Goal: Complete application form

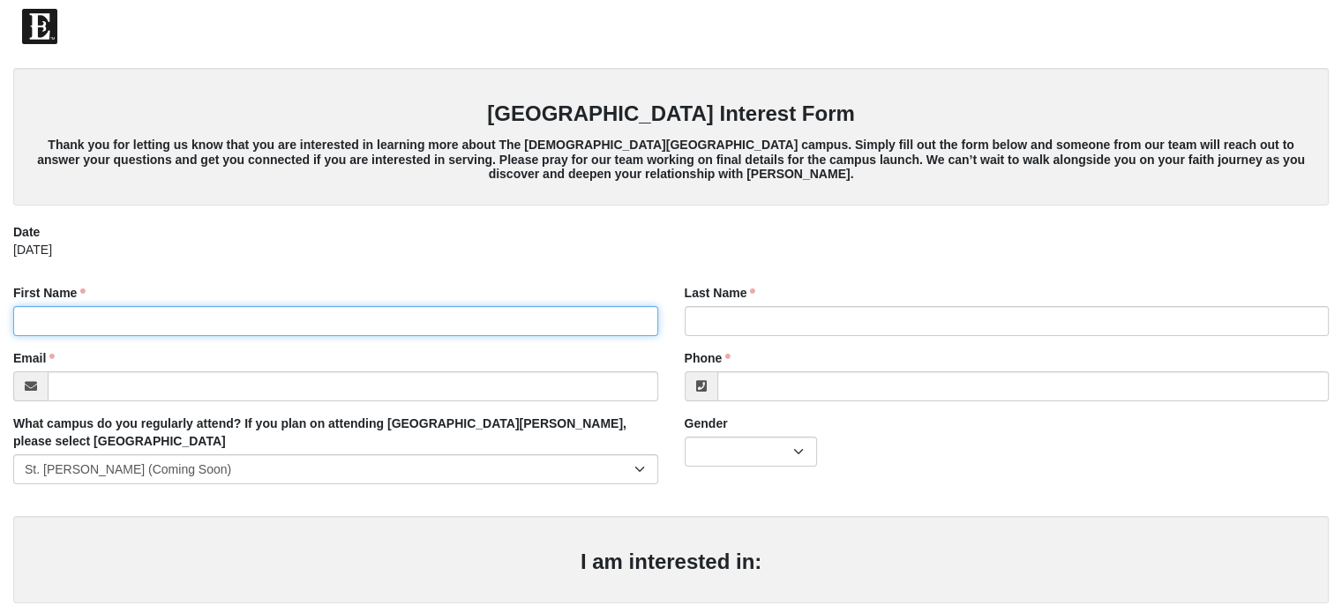
click at [279, 322] on input "First Name" at bounding box center [335, 321] width 645 height 30
type input "[GEOGRAPHIC_DATA]"
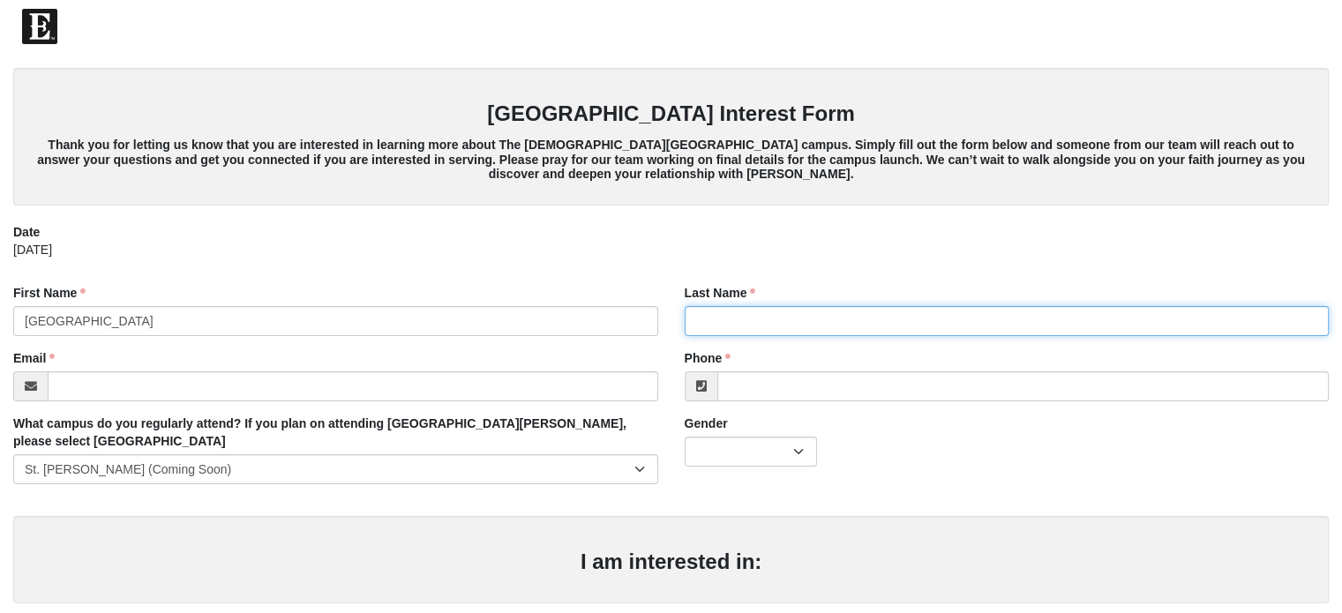
type input "[PERSON_NAME]"
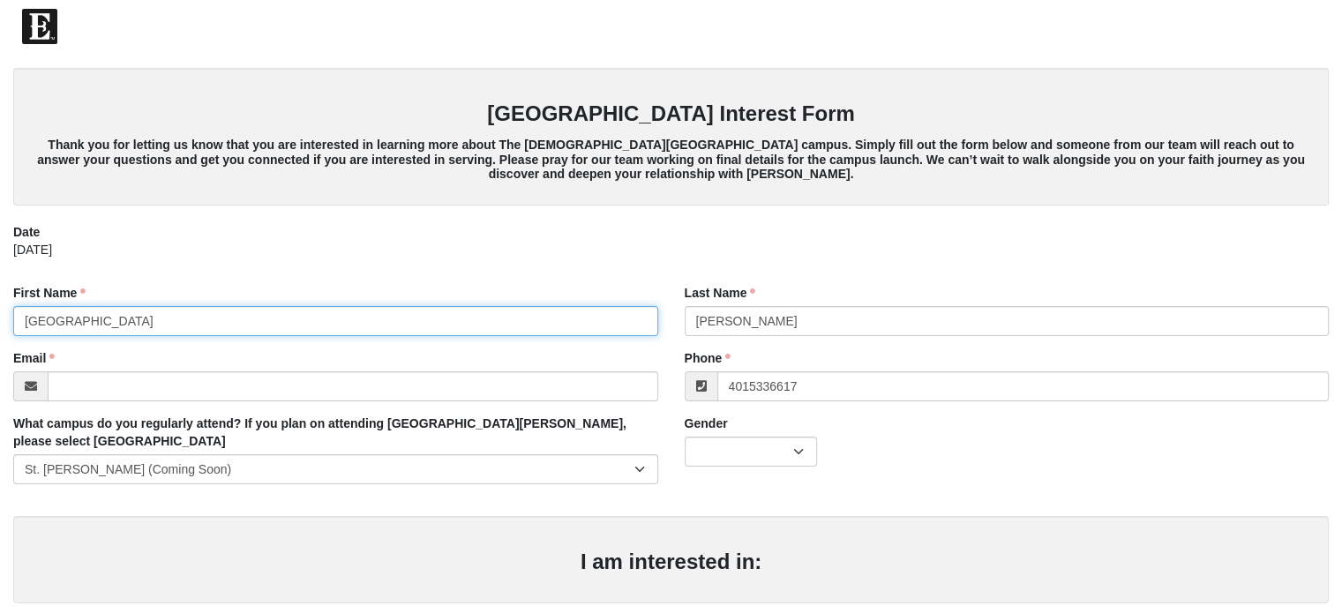
type input "[PHONE_NUMBER]"
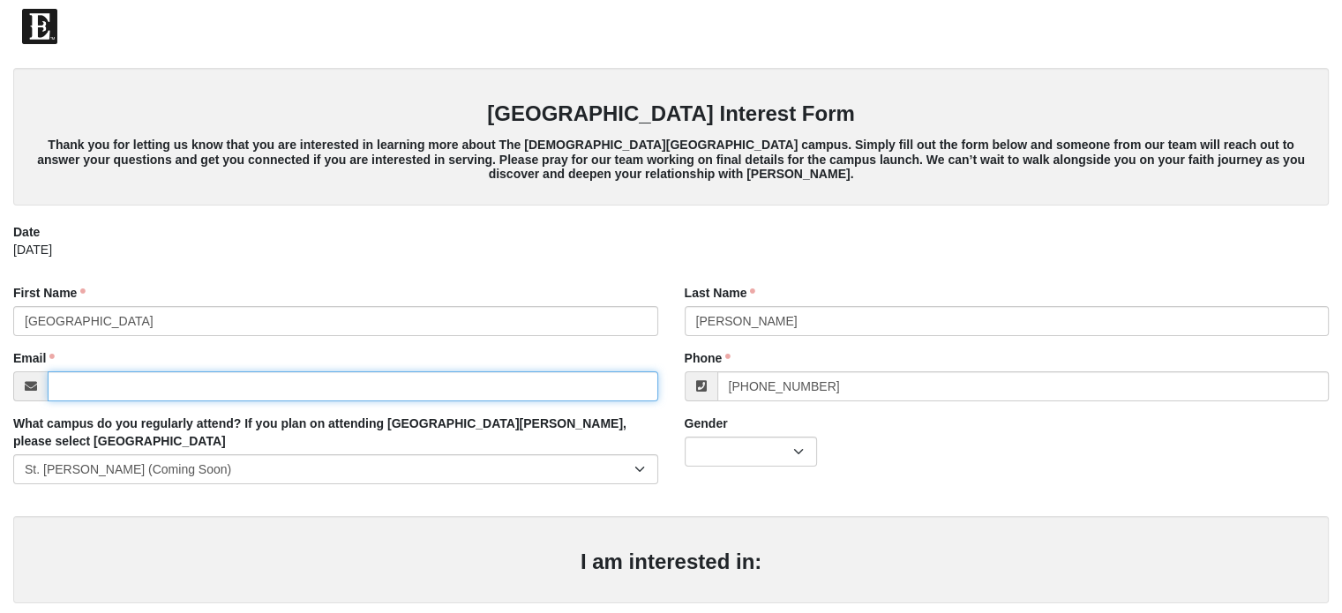
click at [194, 379] on input "Email" at bounding box center [353, 386] width 610 height 30
type input "m"
type input "[EMAIL_ADDRESS][DOMAIN_NAME]"
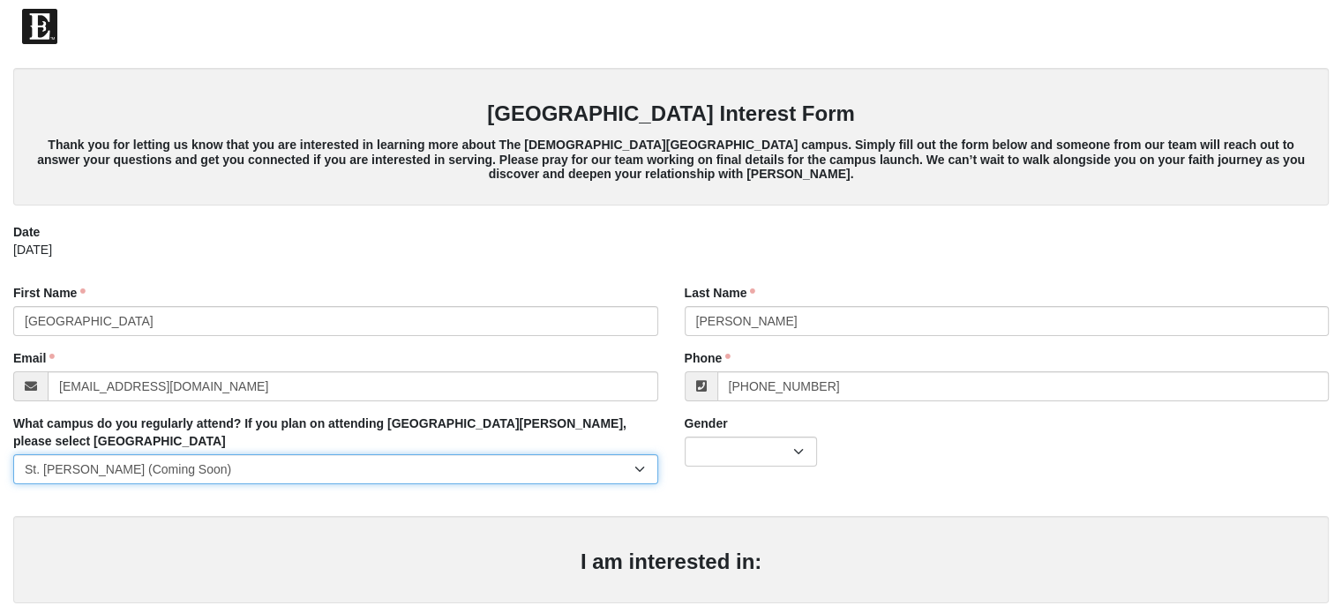
click at [383, 454] on select "[GEOGRAPHIC_DATA] [GEOGRAPHIC_DATA] (Coming Soon) Eleven22 Online [PERSON_NAME]…" at bounding box center [335, 469] width 645 height 30
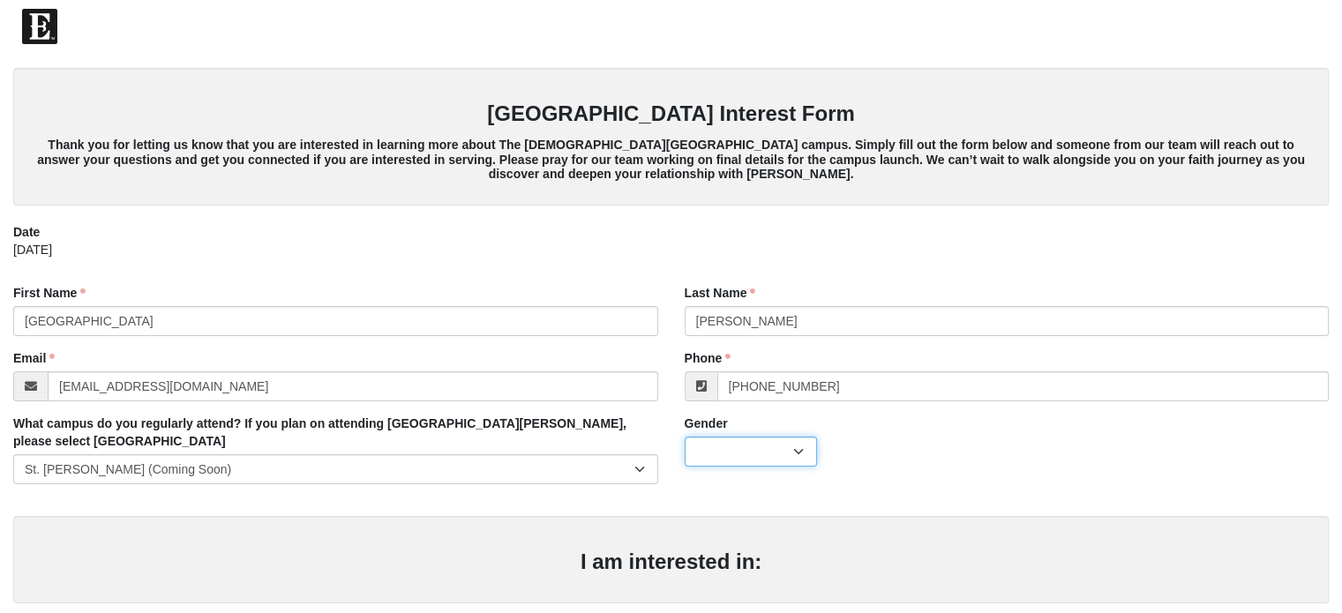
click at [743, 454] on select "[DEMOGRAPHIC_DATA] [DEMOGRAPHIC_DATA]" at bounding box center [750, 452] width 132 height 30
select select "2"
click at [684, 437] on select "[DEMOGRAPHIC_DATA] [DEMOGRAPHIC_DATA]" at bounding box center [750, 452] width 132 height 30
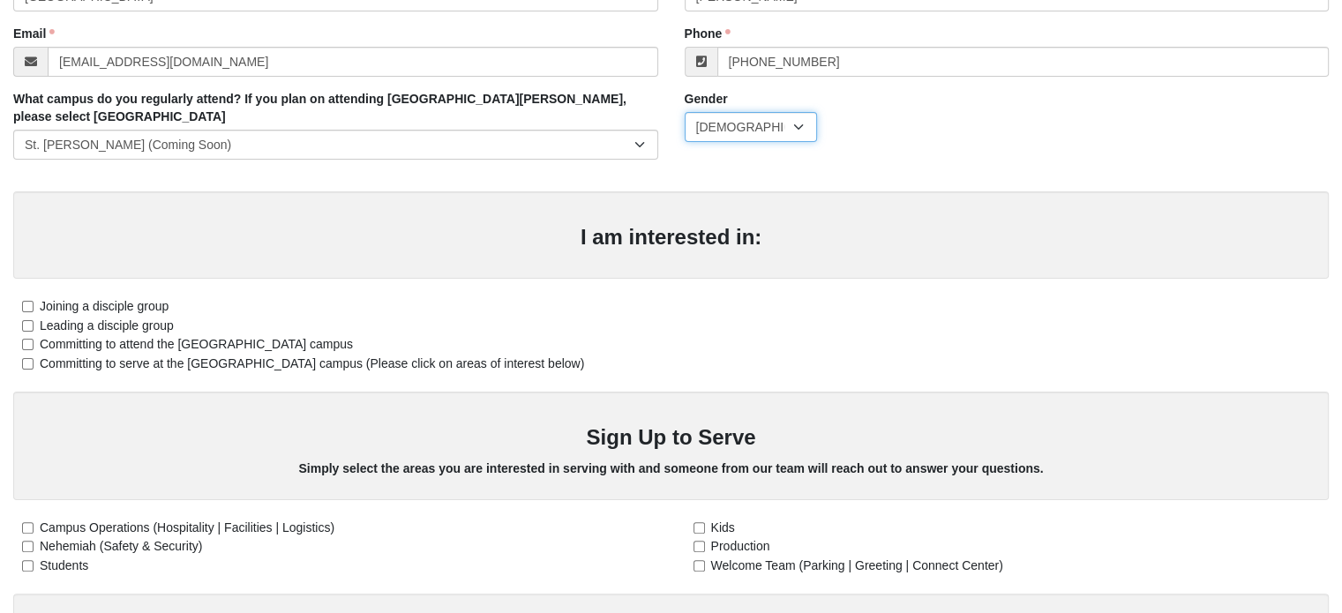
scroll to position [441, 0]
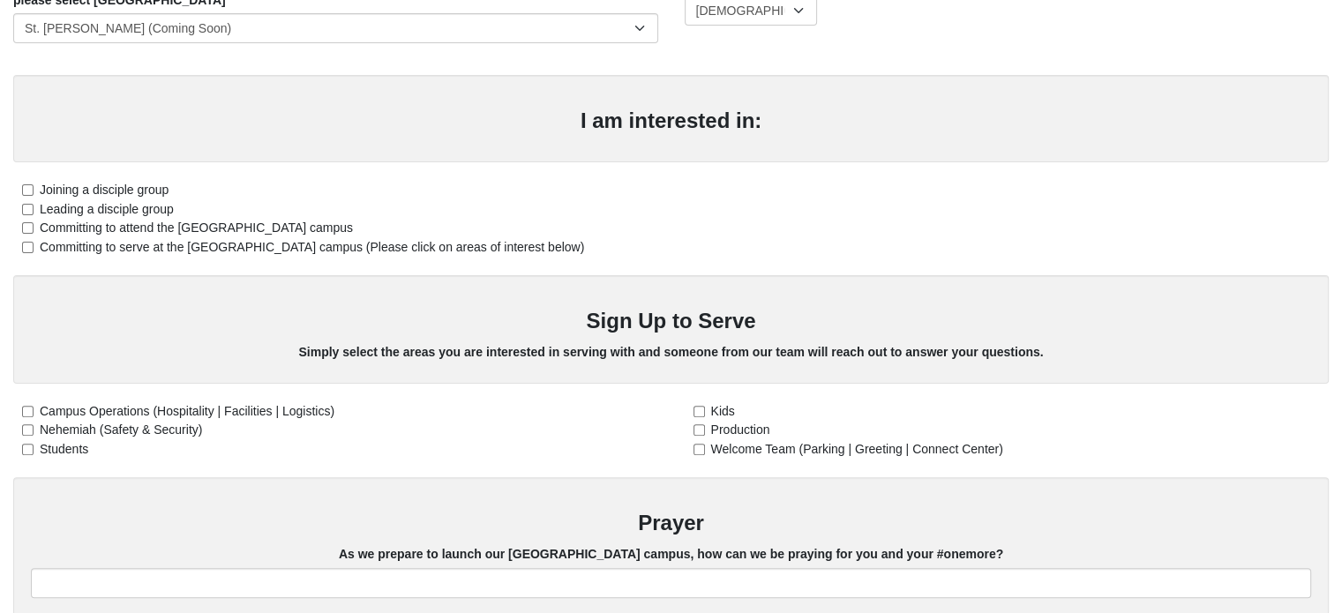
click at [34, 238] on label "Committing to serve at the [GEOGRAPHIC_DATA] campus (Please click on areas of i…" at bounding box center [298, 247] width 571 height 19
click at [34, 242] on input "Committing to serve at the [GEOGRAPHIC_DATA] campus (Please click on areas of i…" at bounding box center [27, 247] width 11 height 11
checkbox input "true"
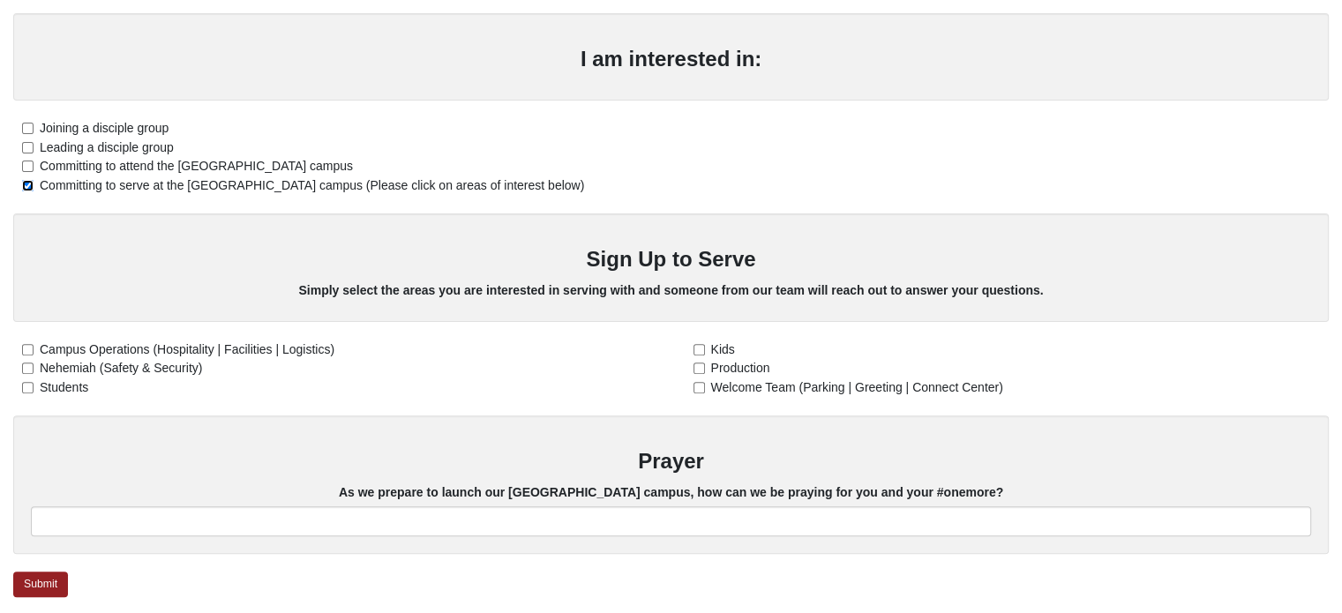
scroll to position [706, 0]
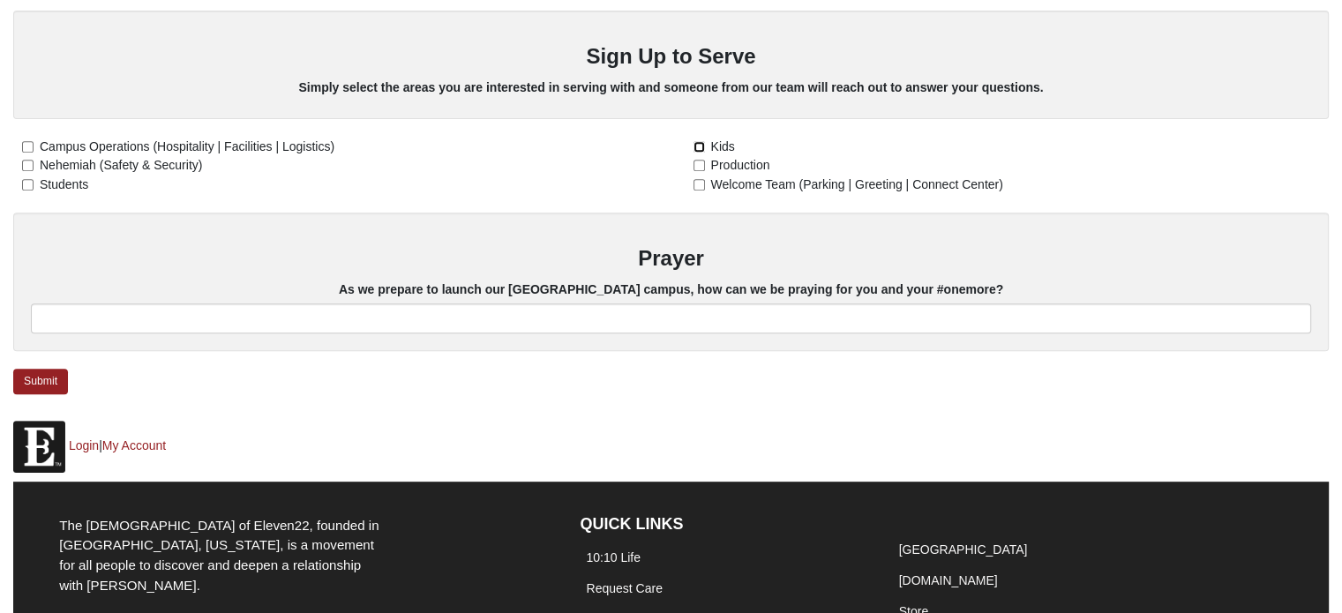
click at [699, 141] on input "Kids" at bounding box center [698, 146] width 11 height 11
checkbox input "true"
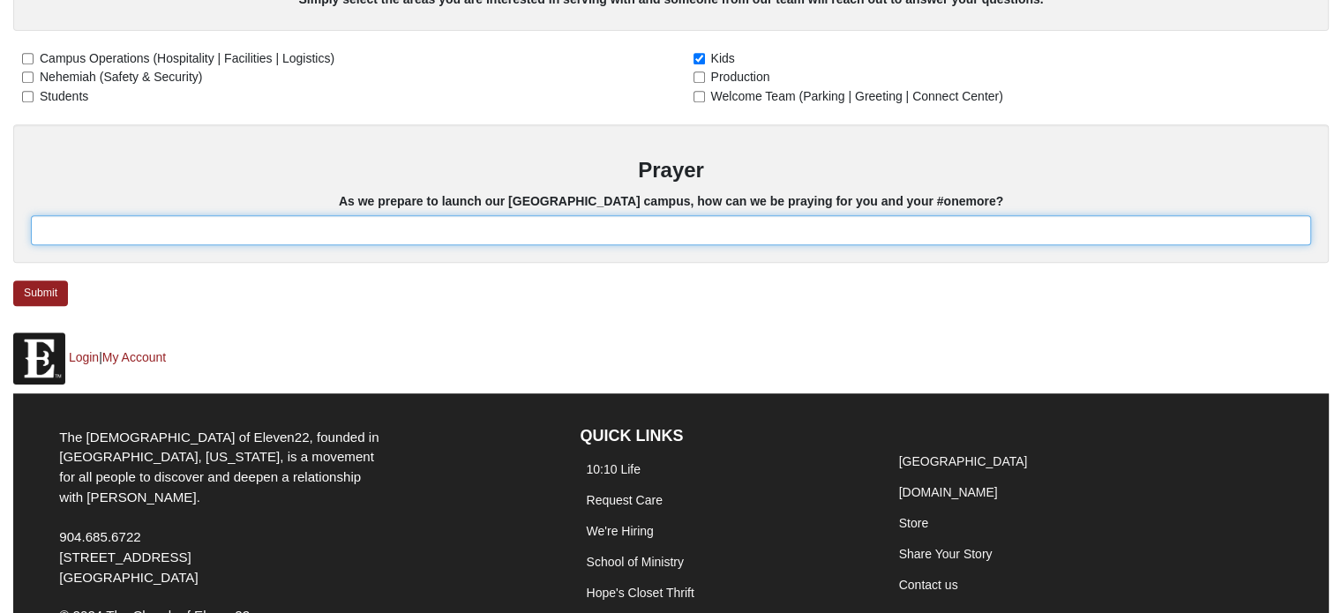
click at [529, 215] on input "text" at bounding box center [671, 230] width 1280 height 30
type input "My one more is my mom. She doesn't know [PERSON_NAME] and I am praying He softe…"
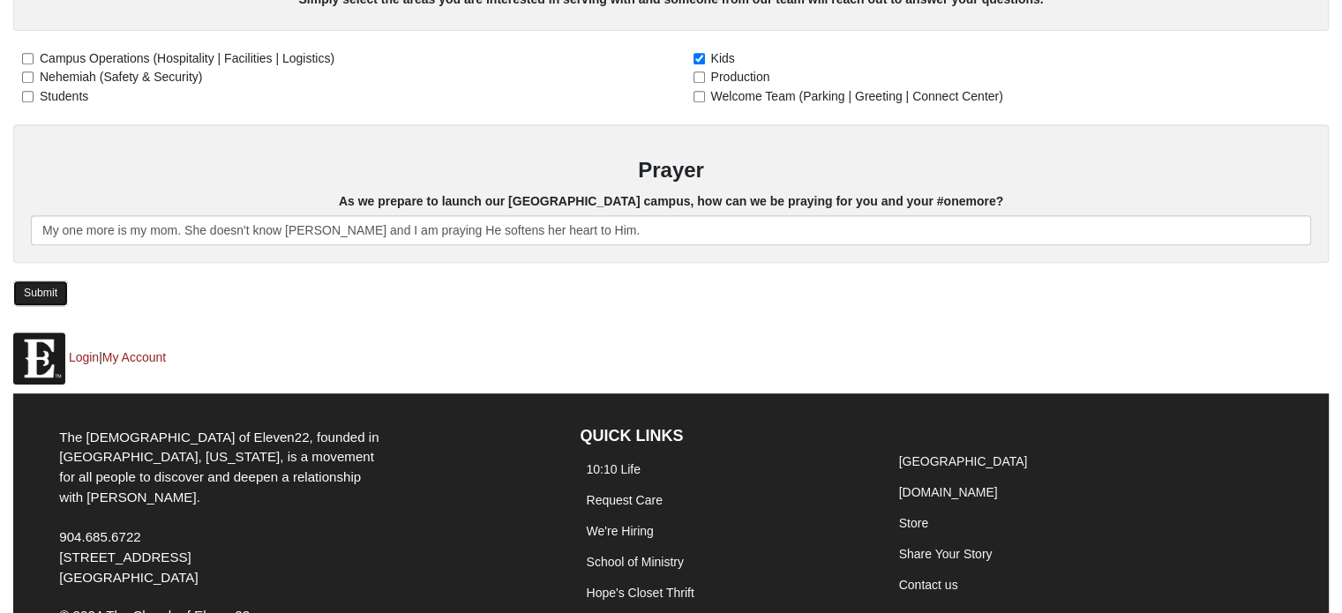
click at [36, 281] on link "Submit" at bounding box center [40, 294] width 55 height 26
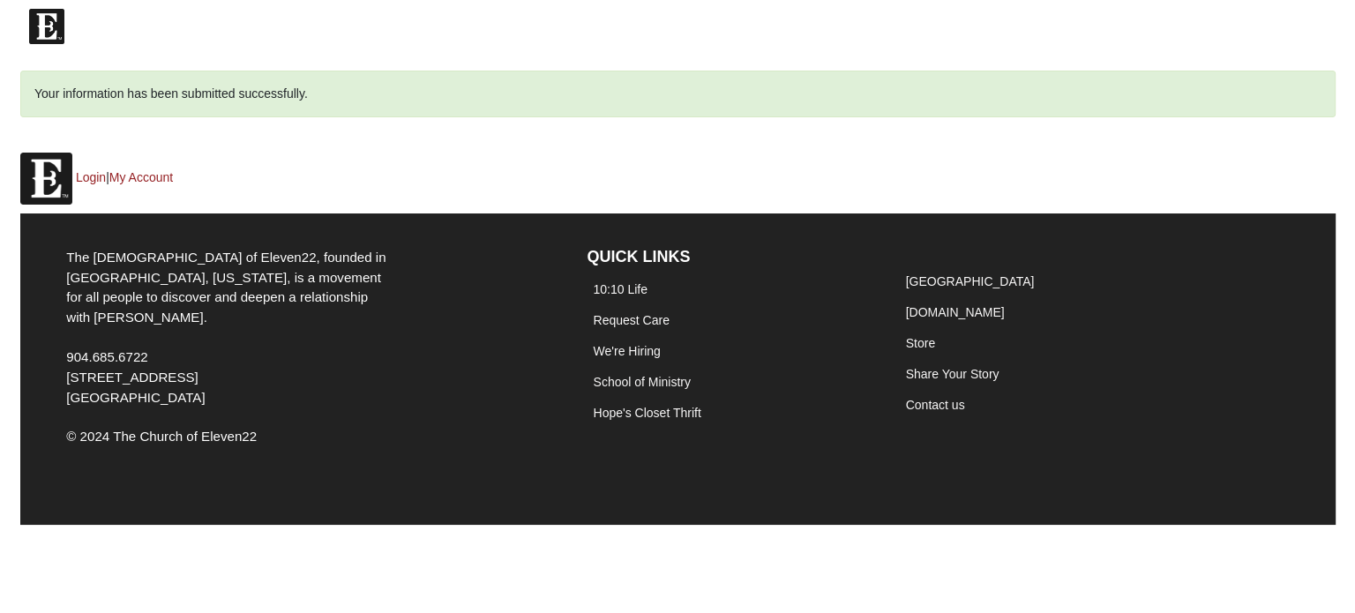
scroll to position [0, 0]
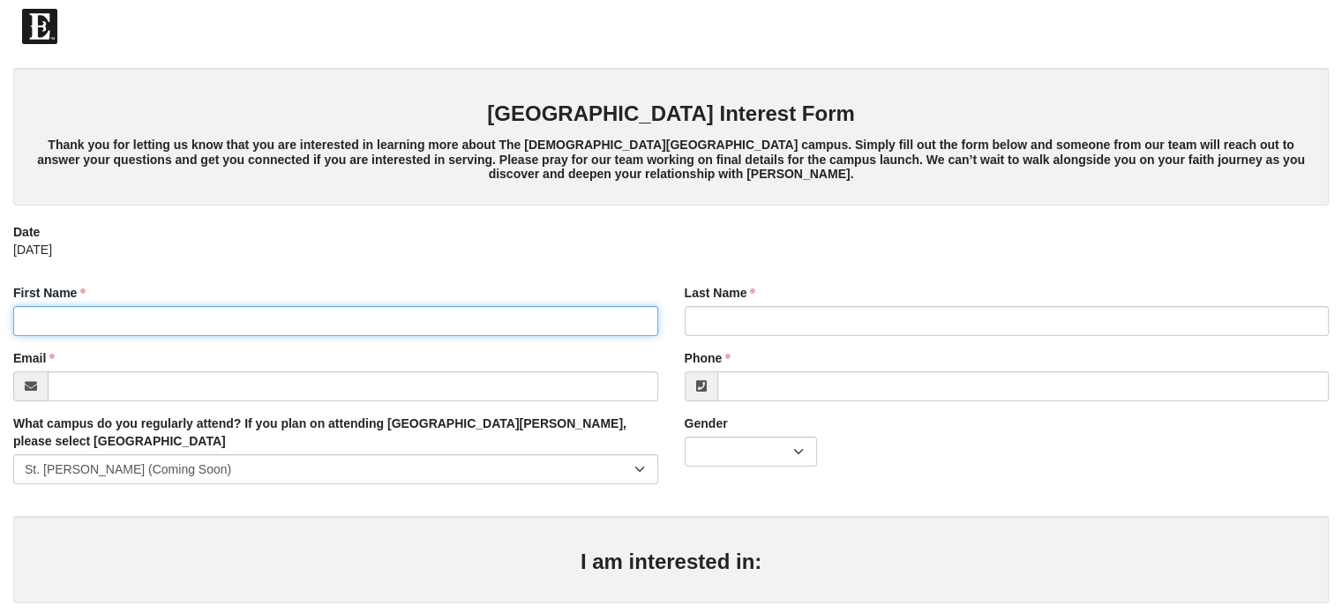
drag, startPoint x: 234, startPoint y: 309, endPoint x: 230, endPoint y: 319, distance: 11.2
click at [234, 309] on input "First Name" at bounding box center [335, 321] width 645 height 30
type input "[GEOGRAPHIC_DATA]"
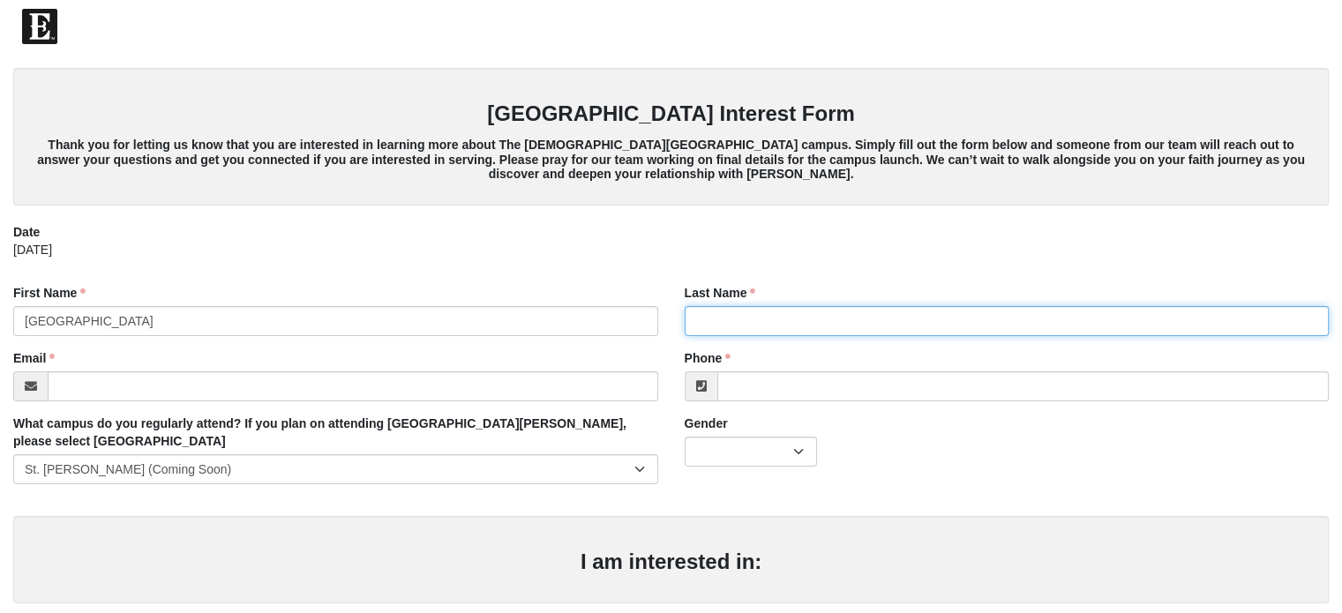
type input "[PERSON_NAME]"
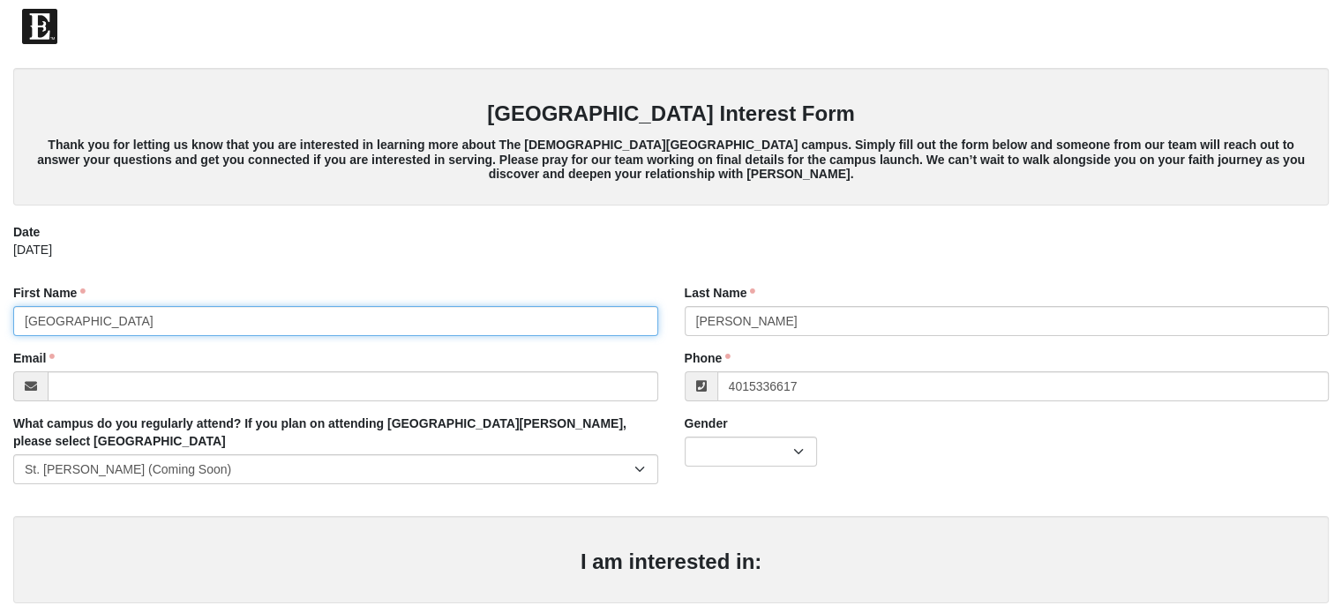
type input "[PHONE_NUMBER]"
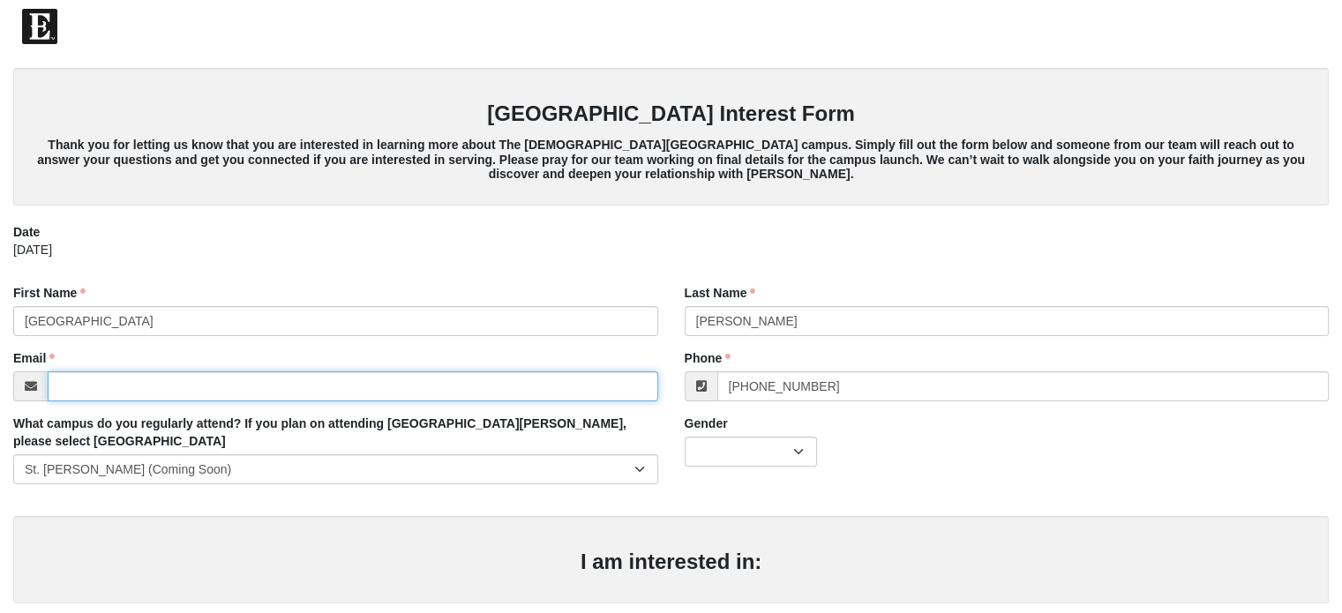
click at [196, 375] on input "Email" at bounding box center [353, 386] width 610 height 30
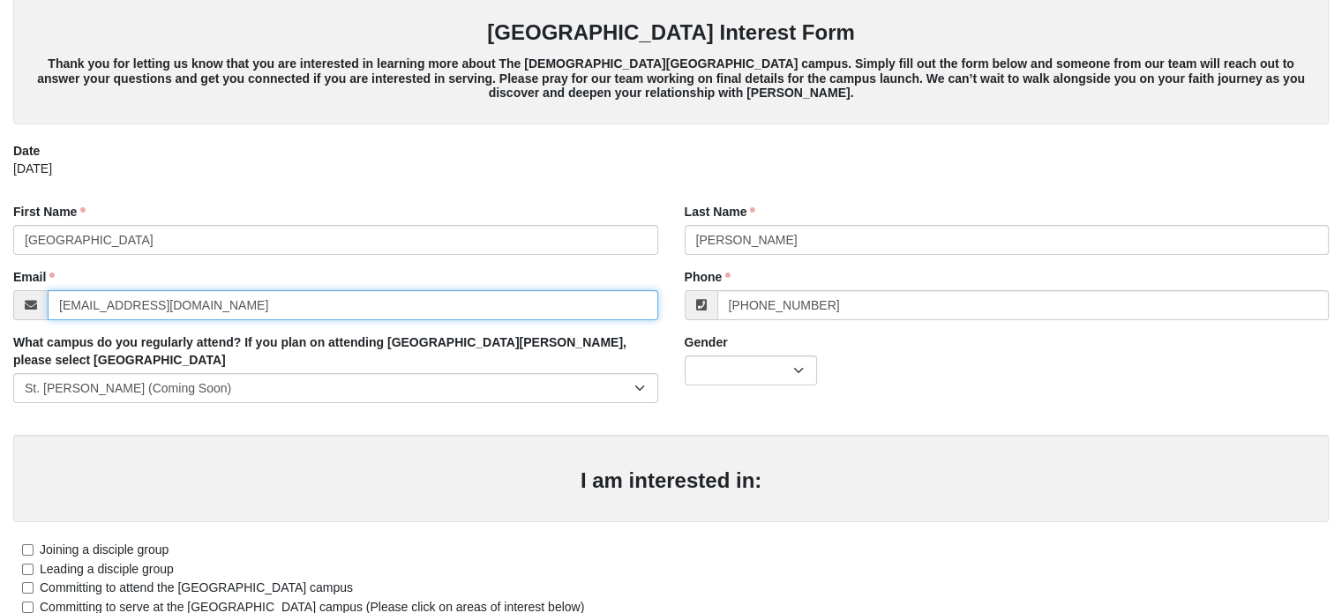
scroll to position [176, 0]
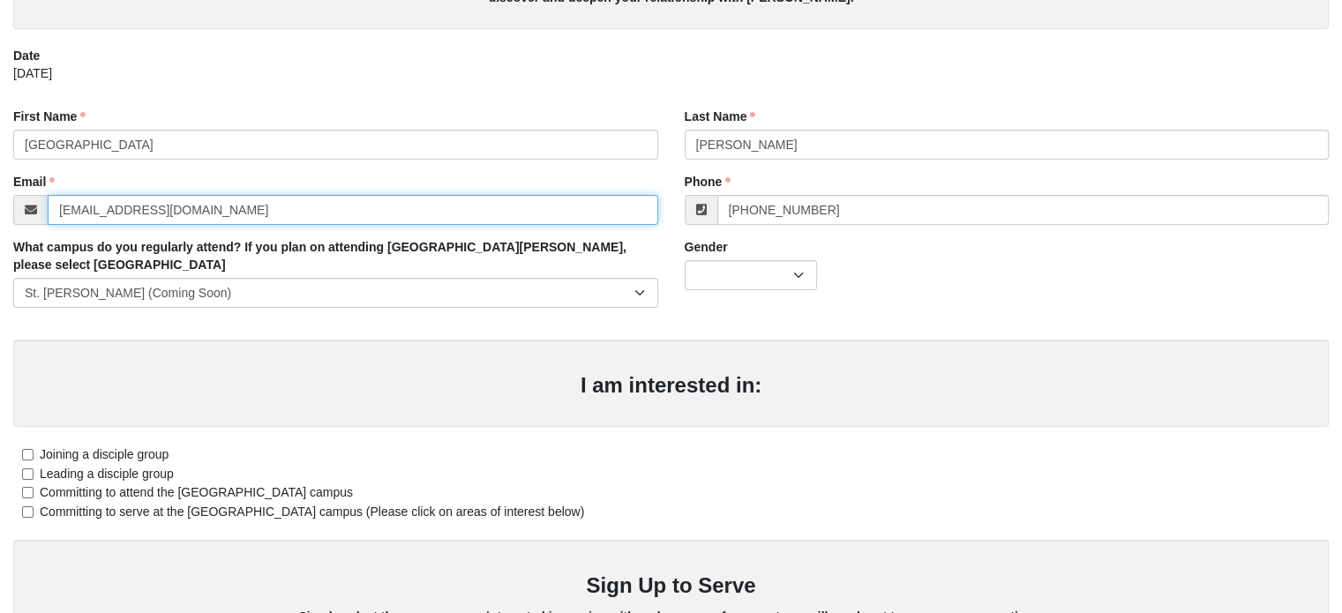
type input "[EMAIL_ADDRESS][DOMAIN_NAME]"
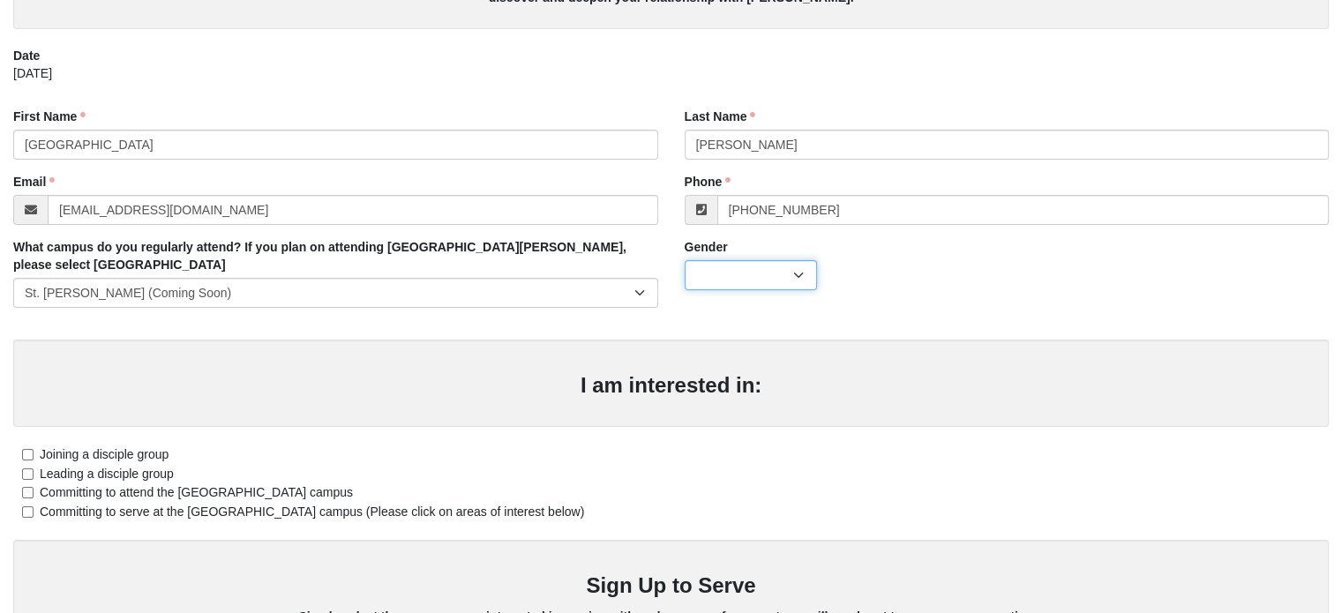
click at [797, 283] on select "[DEMOGRAPHIC_DATA] [DEMOGRAPHIC_DATA]" at bounding box center [750, 275] width 132 height 30
select select "2"
click at [684, 260] on select "[DEMOGRAPHIC_DATA] [DEMOGRAPHIC_DATA]" at bounding box center [750, 275] width 132 height 30
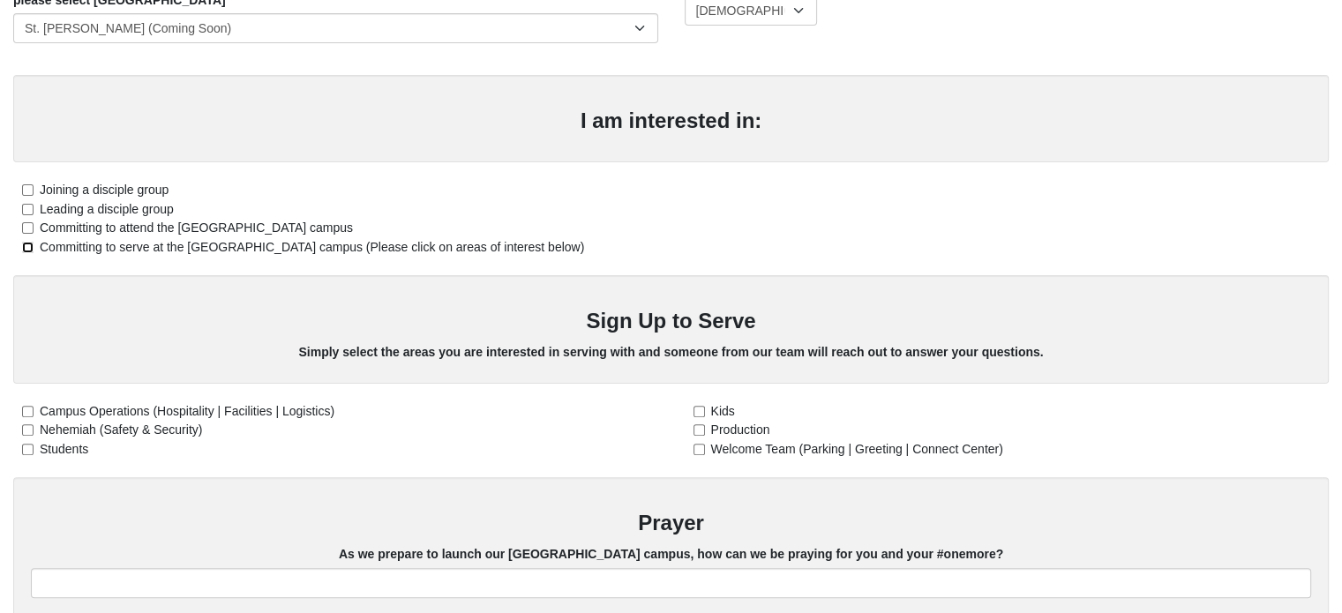
click at [30, 242] on input "Committing to serve at the [GEOGRAPHIC_DATA] campus (Please click on areas of i…" at bounding box center [27, 247] width 11 height 11
checkbox input "true"
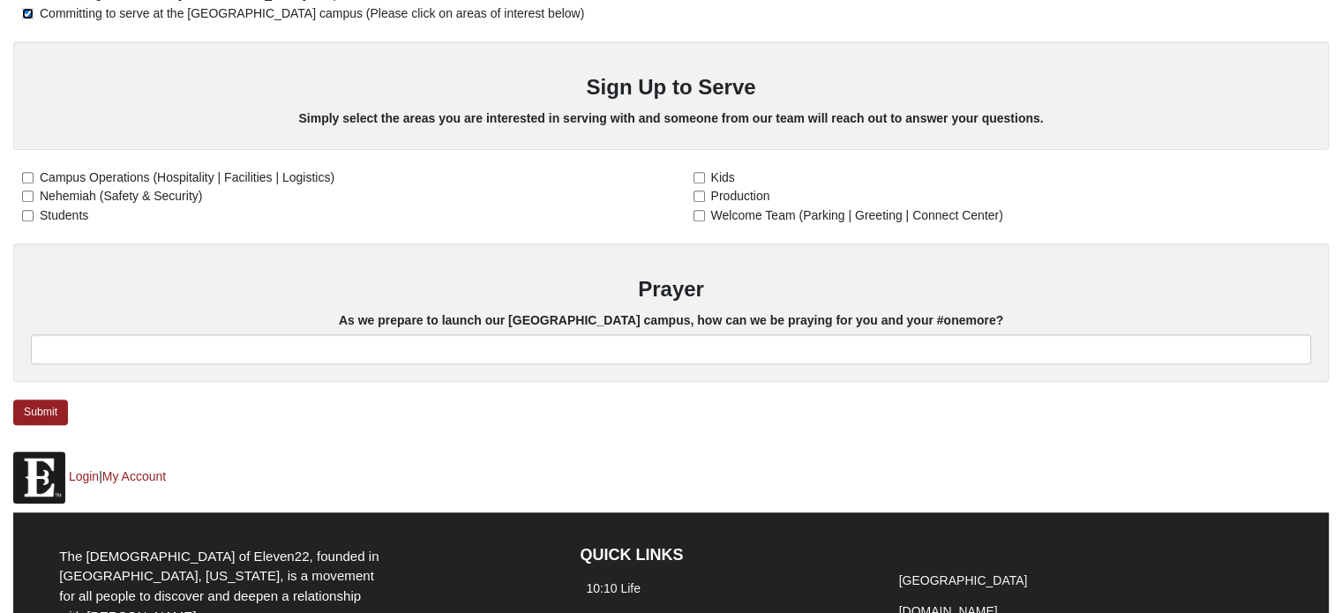
scroll to position [706, 0]
